Goal: Information Seeking & Learning: Learn about a topic

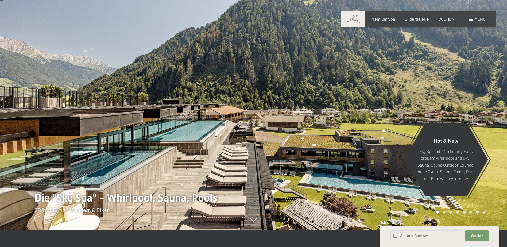
scroll to position [27, 0]
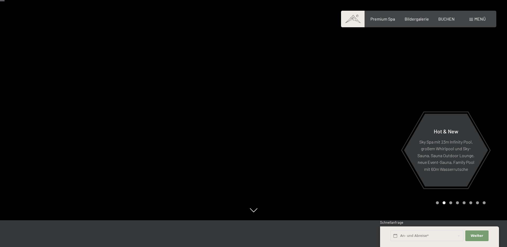
click at [438, 203] on div "Carousel Page 1" at bounding box center [437, 202] width 3 height 3
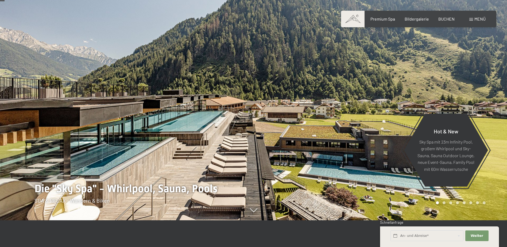
click at [313, 108] on div at bounding box center [381, 96] width 254 height 247
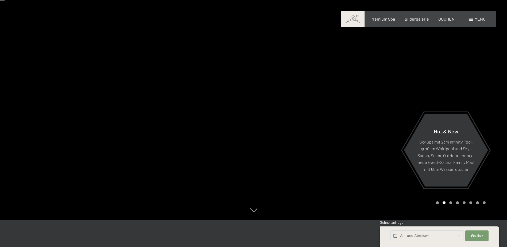
click at [313, 108] on div at bounding box center [381, 96] width 254 height 247
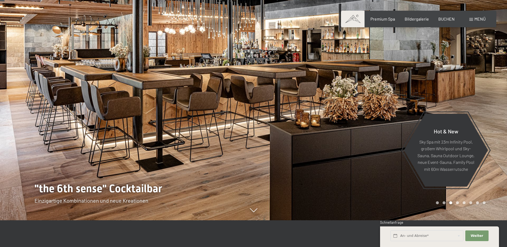
click at [313, 108] on div at bounding box center [381, 96] width 254 height 247
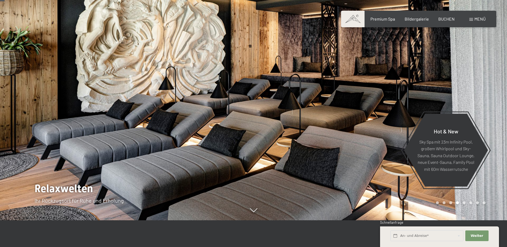
click at [313, 108] on div at bounding box center [381, 96] width 254 height 247
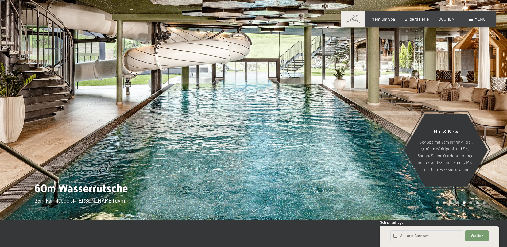
click at [314, 104] on div at bounding box center [381, 96] width 254 height 247
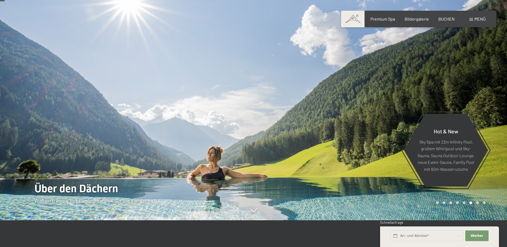
click at [314, 104] on div at bounding box center [381, 96] width 254 height 247
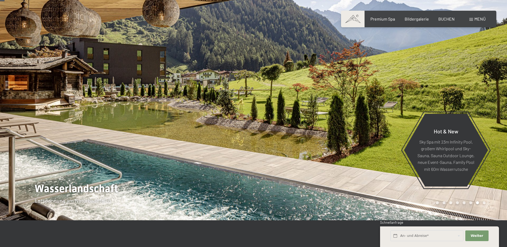
click at [314, 104] on div at bounding box center [381, 96] width 254 height 247
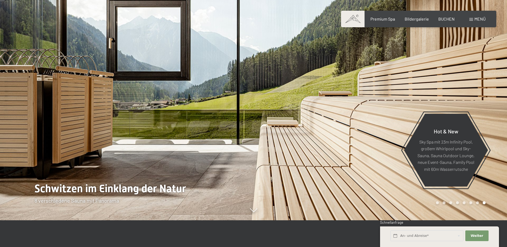
click at [314, 104] on div at bounding box center [381, 96] width 254 height 247
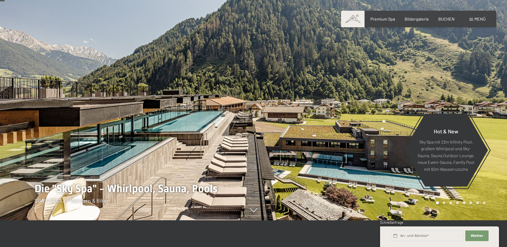
click at [314, 104] on div at bounding box center [381, 96] width 254 height 247
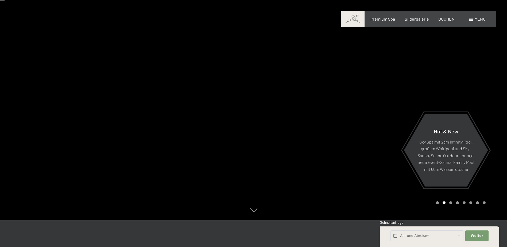
click at [314, 104] on div at bounding box center [381, 96] width 254 height 247
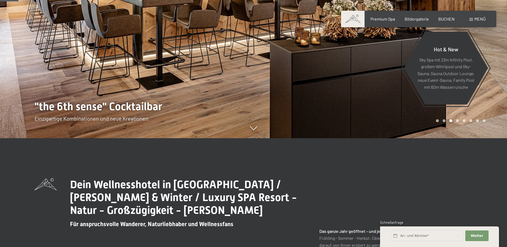
scroll to position [214, 0]
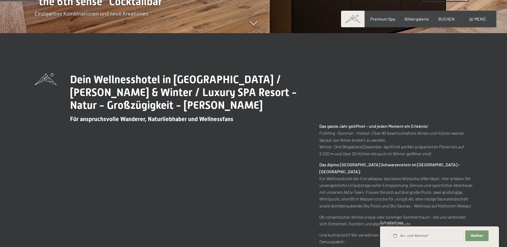
click at [373, 16] on div "Buchen Anfragen Premium Spa Bildergalerie BUCHEN Menü DE IT EN Gutschein Bilder…" at bounding box center [419, 19] width 134 height 6
click at [380, 22] on div "Buchen Anfragen Premium Spa Bildergalerie BUCHEN Menü DE IT EN Gutschein Bilder…" at bounding box center [419, 19] width 134 height 6
click at [385, 22] on div "Premium Spa Bildergalerie BUCHEN" at bounding box center [408, 19] width 112 height 6
click at [385, 20] on span "Premium Spa" at bounding box center [382, 17] width 25 height 5
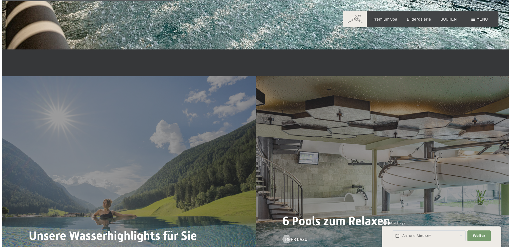
scroll to position [1336, 0]
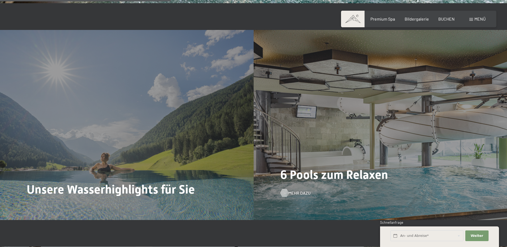
click at [292, 193] on span "Mehr dazu" at bounding box center [299, 193] width 22 height 6
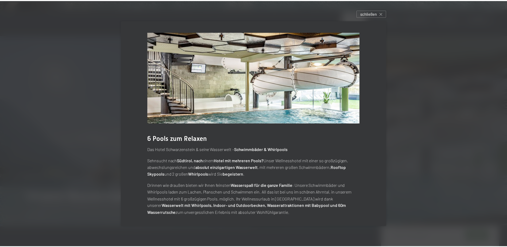
scroll to position [0, 0]
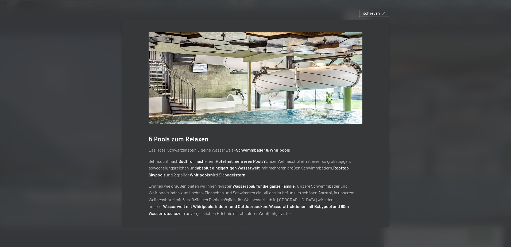
click at [186, 162] on strong "Südtirol, nach" at bounding box center [191, 160] width 26 height 5
drag, startPoint x: 186, startPoint y: 162, endPoint x: 248, endPoint y: 161, distance: 62.5
click at [241, 161] on strong "Hotel mit mehreren Pools?" at bounding box center [241, 160] width 50 height 5
click at [474, 118] on div at bounding box center [255, 123] width 511 height 247
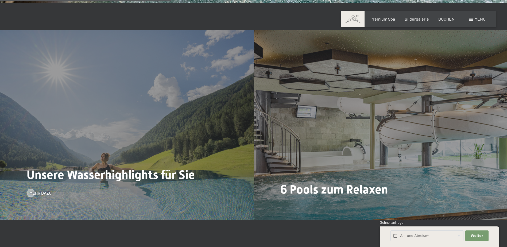
click at [147, 175] on span "Unsere Wasserhighlights für Sie" at bounding box center [111, 175] width 168 height 14
click at [36, 198] on div "Unsere Wasserhighlights für Sie Mehr dazu" at bounding box center [127, 125] width 254 height 190
click at [40, 191] on span "Mehr dazu" at bounding box center [46, 193] width 22 height 6
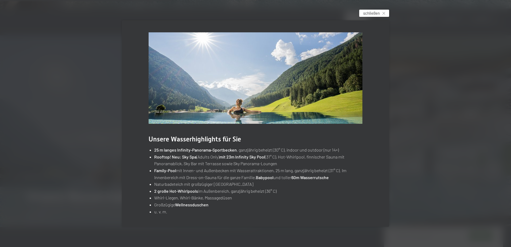
click at [385, 13] on div "schließen" at bounding box center [374, 13] width 30 height 7
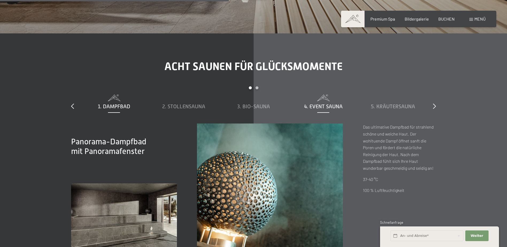
scroll to position [1790, 0]
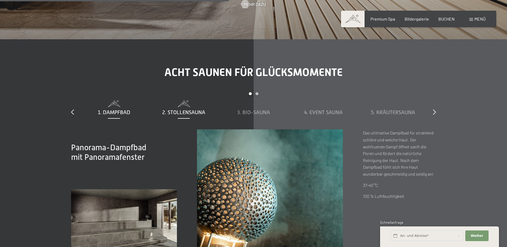
click at [188, 112] on span "2. Stollensauna" at bounding box center [183, 112] width 43 height 6
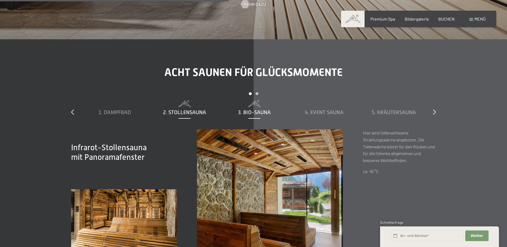
click at [242, 112] on span "3. Bio-Sauna" at bounding box center [254, 112] width 33 height 6
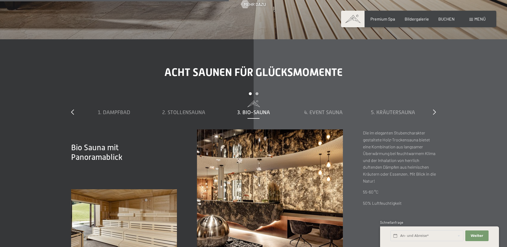
click at [329, 117] on div "1. Dampfbad 2. Stollensauna 3. Bio-Sauna 4. Event Sauna 5. Kräutersauna 6. Sky …" at bounding box center [253, 114] width 349 height 29
click at [330, 112] on span "4. Event Sauna" at bounding box center [323, 112] width 38 height 6
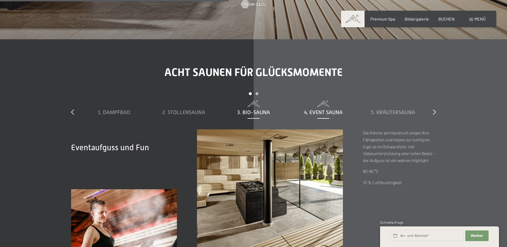
click at [252, 110] on span "3. Bio-Sauna" at bounding box center [253, 112] width 33 height 6
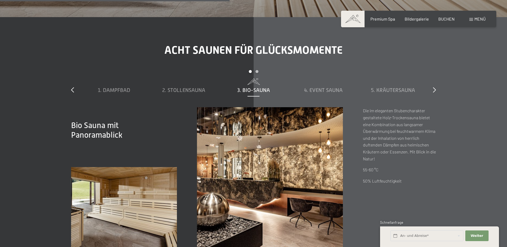
scroll to position [1843, 0]
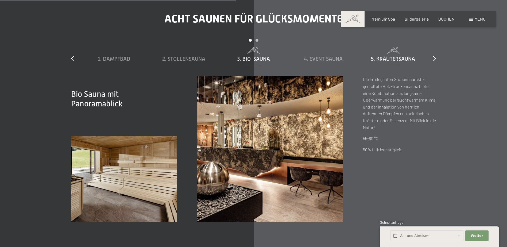
click at [402, 59] on span "5. Kräutersauna" at bounding box center [393, 59] width 44 height 6
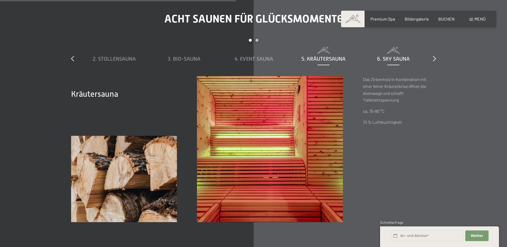
click at [391, 58] on span "6. Sky Sauna" at bounding box center [393, 59] width 33 height 6
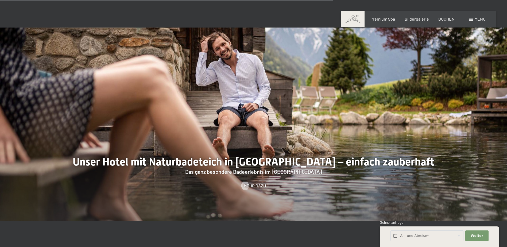
scroll to position [2057, 0]
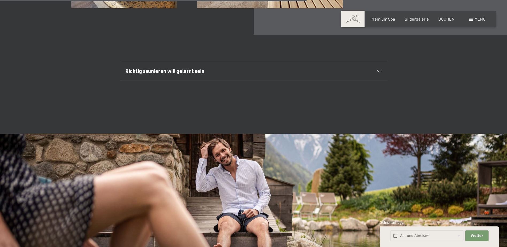
click at [246, 65] on div "Richtig saunieren will gelernt sein" at bounding box center [253, 71] width 256 height 18
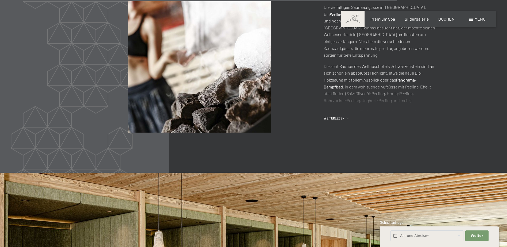
scroll to position [2992, 0]
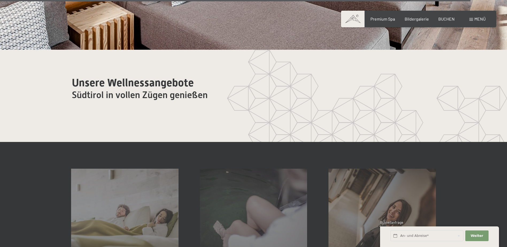
drag, startPoint x: 247, startPoint y: 138, endPoint x: 220, endPoint y: 138, distance: 27.5
click at [220, 138] on span "Einwilligung Marketing*" at bounding box center [224, 138] width 44 height 5
click at [200, 138] on input "Einwilligung Marketing*" at bounding box center [196, 138] width 5 height 5
checkbox input "false"
